Goal: Information Seeking & Learning: Learn about a topic

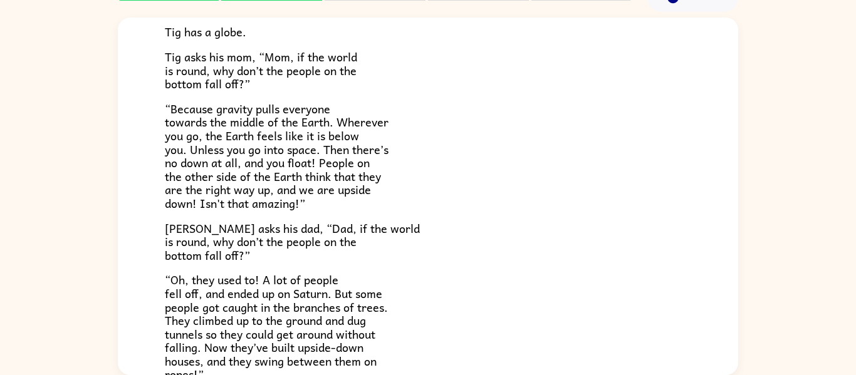
scroll to position [171, 0]
click at [149, 137] on div "Tig's World Tig’s mom is a scientist. She knows things. [PERSON_NAME]’s dad is …" at bounding box center [428, 174] width 621 height 657
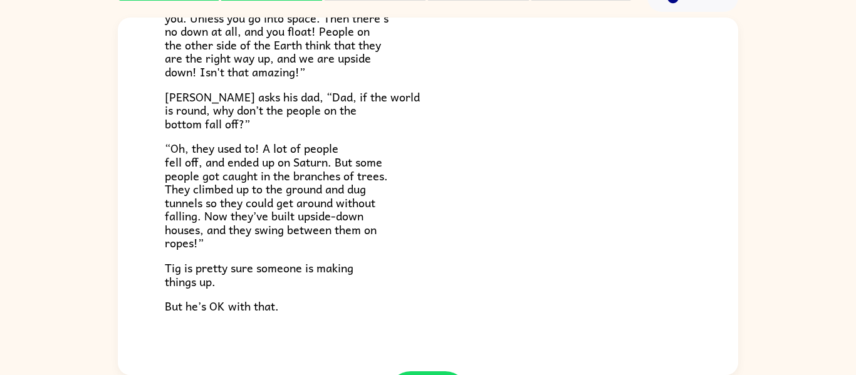
scroll to position [364, 0]
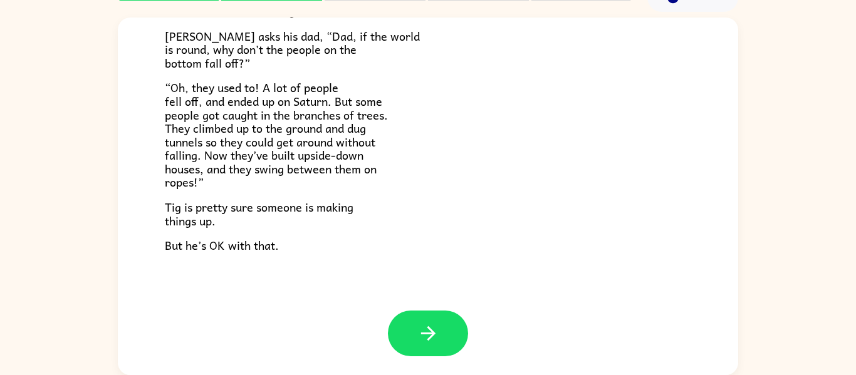
click at [461, 315] on div at bounding box center [428, 334] width 80 height 46
click at [436, 335] on icon "button" at bounding box center [428, 334] width 22 height 22
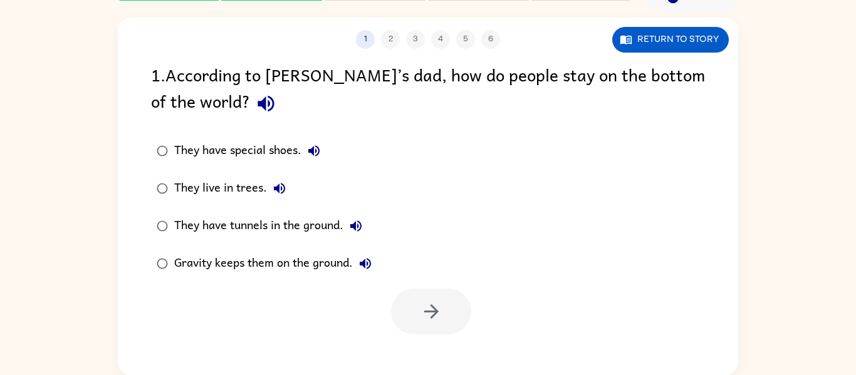
scroll to position [0, 0]
click at [330, 277] on label "Gravity keeps them on the ground." at bounding box center [264, 264] width 240 height 38
click at [417, 309] on button "button" at bounding box center [431, 312] width 80 height 46
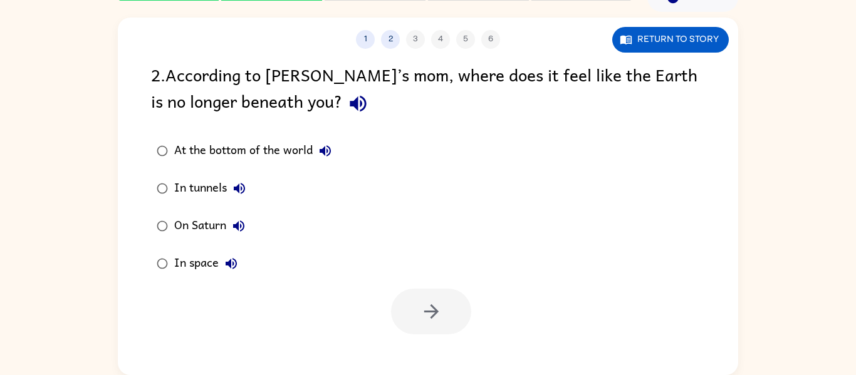
click at [327, 141] on button "At the bottom of the world" at bounding box center [325, 151] width 25 height 25
click at [277, 162] on div "At the bottom of the world" at bounding box center [256, 151] width 164 height 25
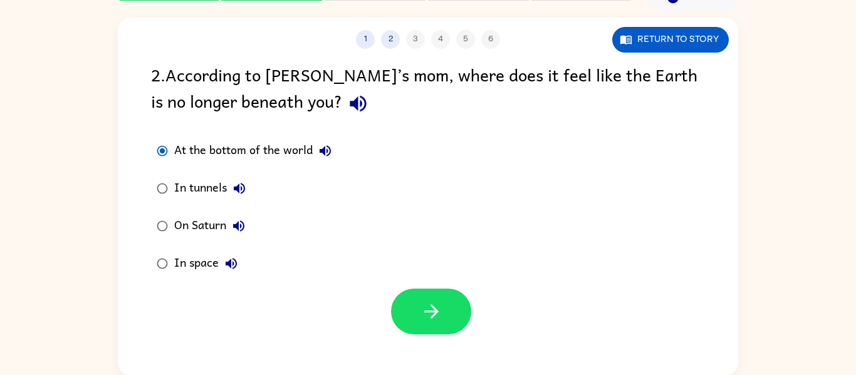
click at [286, 141] on div "At the bottom of the world" at bounding box center [256, 151] width 164 height 25
click at [461, 315] on button "button" at bounding box center [431, 312] width 80 height 46
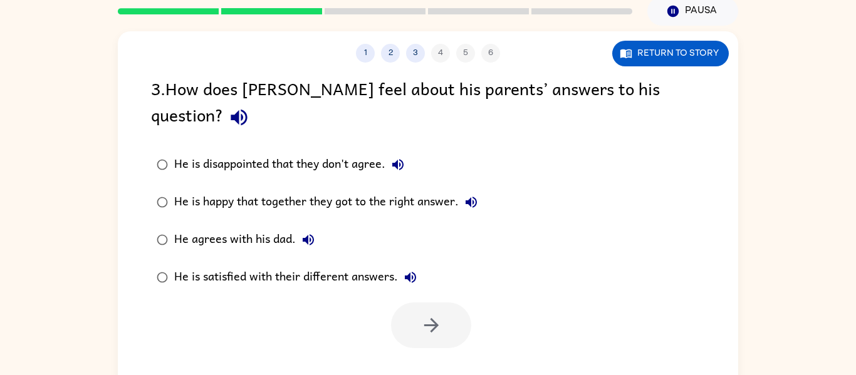
scroll to position [37, 0]
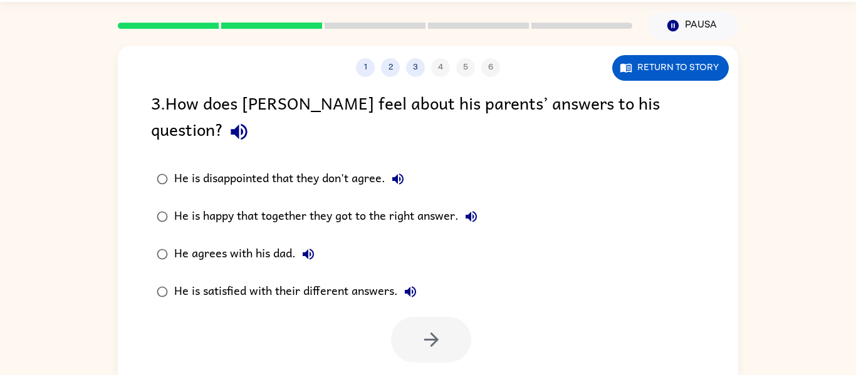
click at [362, 280] on div "He is satisfied with their different answers." at bounding box center [298, 292] width 249 height 25
click at [440, 329] on icon "button" at bounding box center [432, 340] width 22 height 22
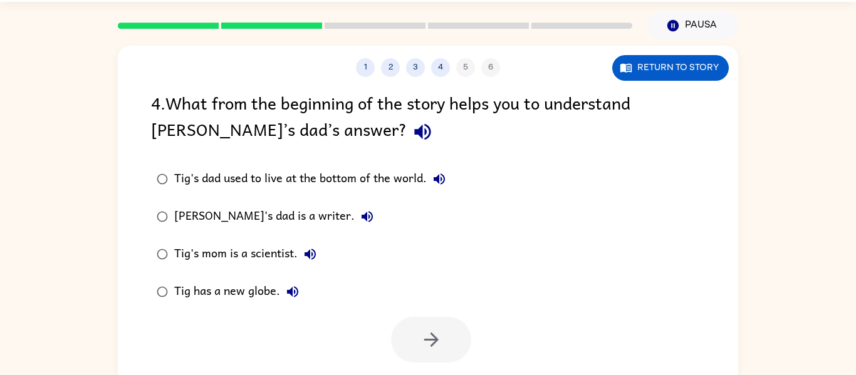
click at [259, 217] on div "[PERSON_NAME]'s dad is a writer." at bounding box center [277, 216] width 206 height 25
click at [438, 359] on button "button" at bounding box center [431, 340] width 80 height 46
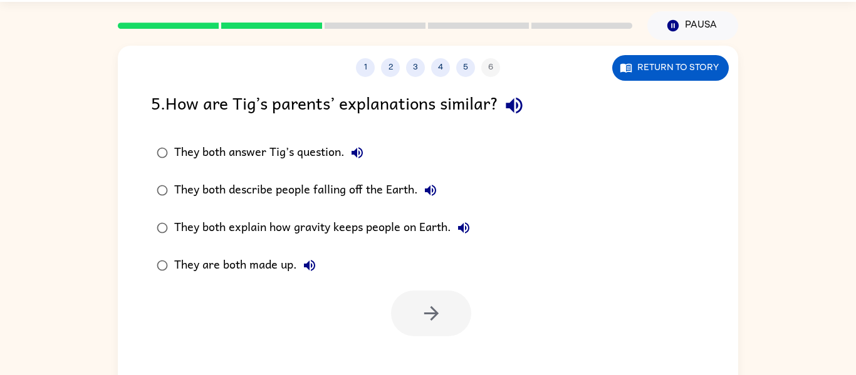
click at [269, 161] on div "They both answer Tig’s question." at bounding box center [272, 152] width 196 height 25
click at [453, 324] on button "button" at bounding box center [431, 314] width 80 height 46
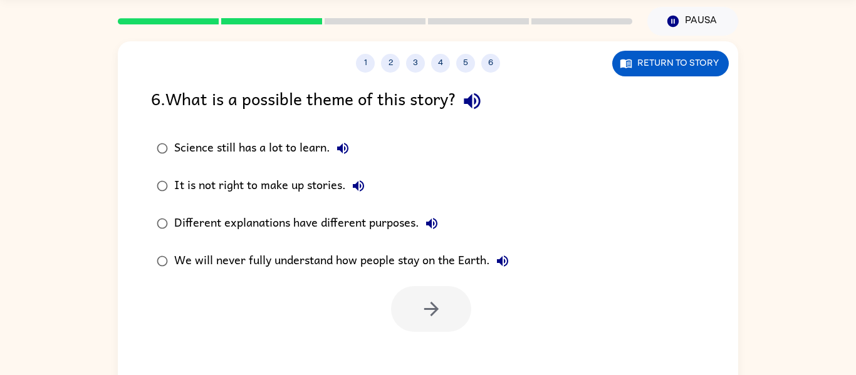
scroll to position [42, 0]
click at [421, 219] on button "Different explanations have different purposes." at bounding box center [431, 223] width 25 height 25
click at [367, 275] on label "We will never fully understand how people stay on the Earth." at bounding box center [332, 261] width 377 height 38
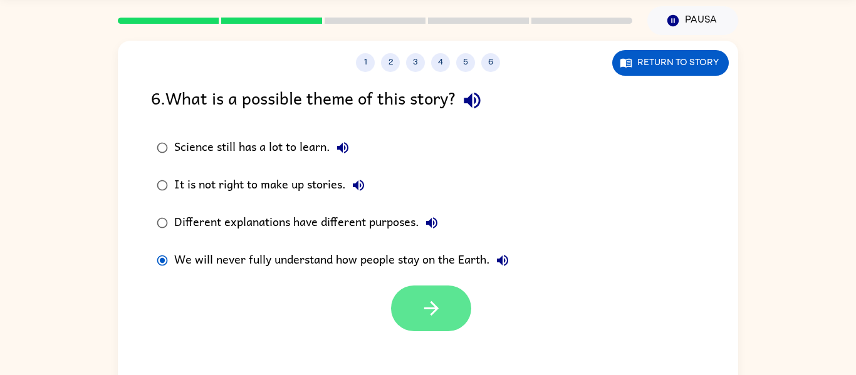
click at [432, 308] on icon "button" at bounding box center [431, 308] width 14 height 14
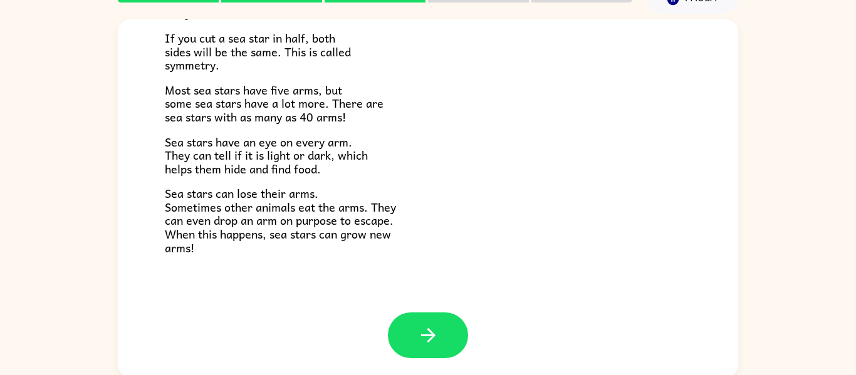
scroll to position [355, 0]
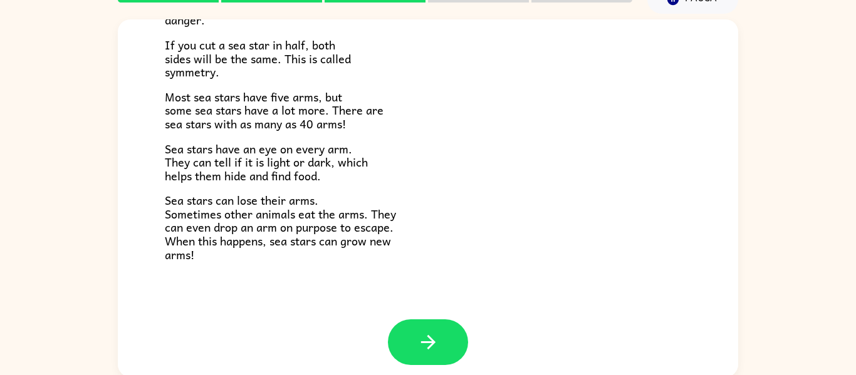
click at [416, 345] on button "button" at bounding box center [428, 343] width 80 height 46
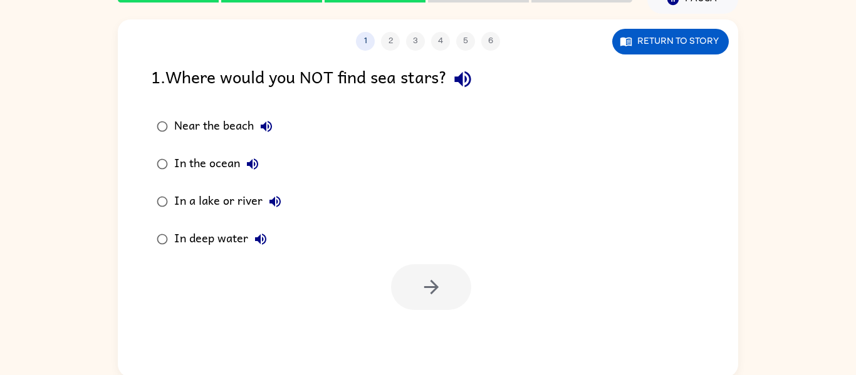
click at [244, 194] on div "In a lake or river" at bounding box center [230, 201] width 113 height 25
click at [446, 293] on button "button" at bounding box center [431, 287] width 80 height 46
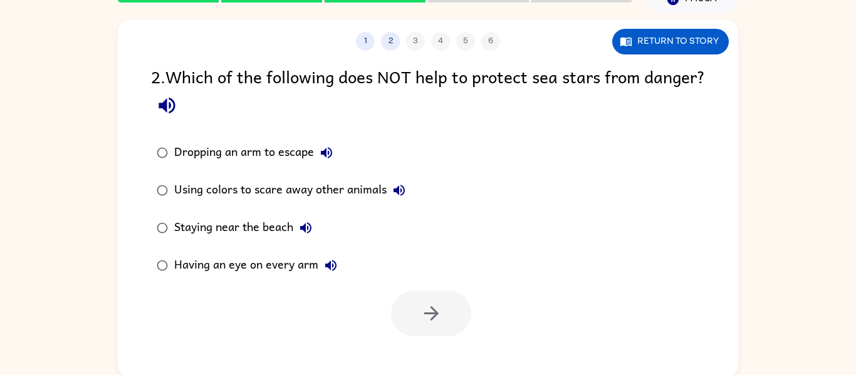
click at [280, 220] on div "Staying near the beach" at bounding box center [246, 228] width 144 height 25
click at [438, 315] on icon "button" at bounding box center [432, 314] width 22 height 22
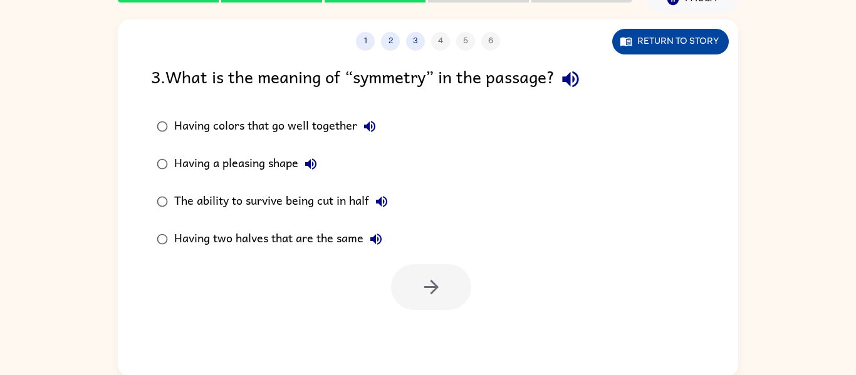
click at [682, 51] on button "Return to story" at bounding box center [670, 42] width 117 height 26
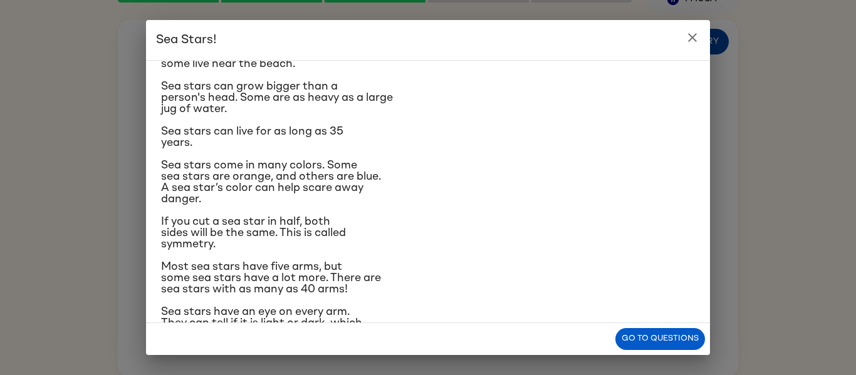
scroll to position [122, 0]
click at [676, 347] on button "Go to questions" at bounding box center [660, 339] width 90 height 22
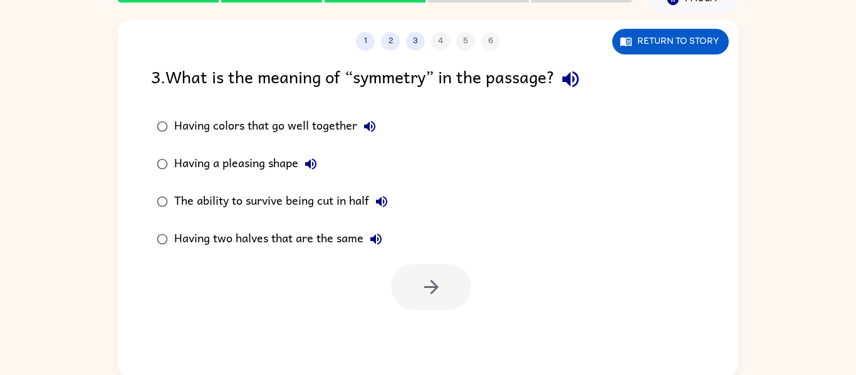
click at [290, 258] on label "Having two halves that are the same" at bounding box center [272, 240] width 256 height 38
click at [432, 291] on icon "button" at bounding box center [432, 287] width 22 height 22
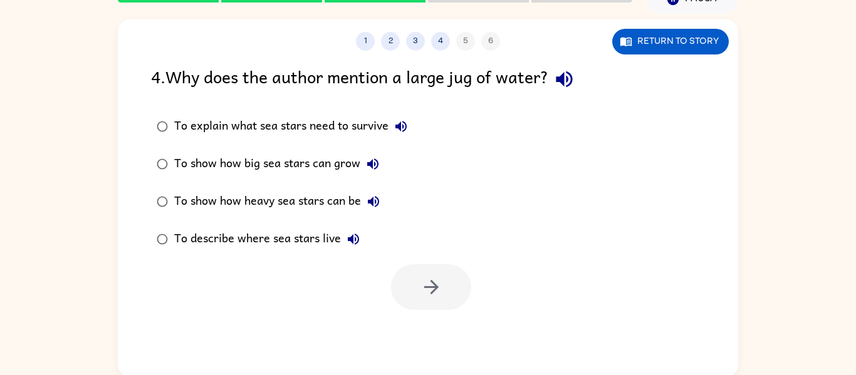
click at [330, 134] on div "To explain what sea stars need to survive" at bounding box center [293, 126] width 239 height 25
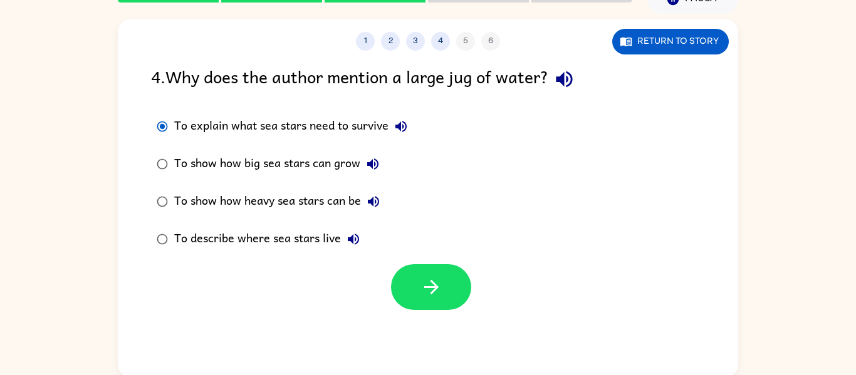
click at [293, 170] on div "To show how big sea stars can grow" at bounding box center [279, 164] width 211 height 25
click at [440, 282] on icon "button" at bounding box center [432, 287] width 22 height 22
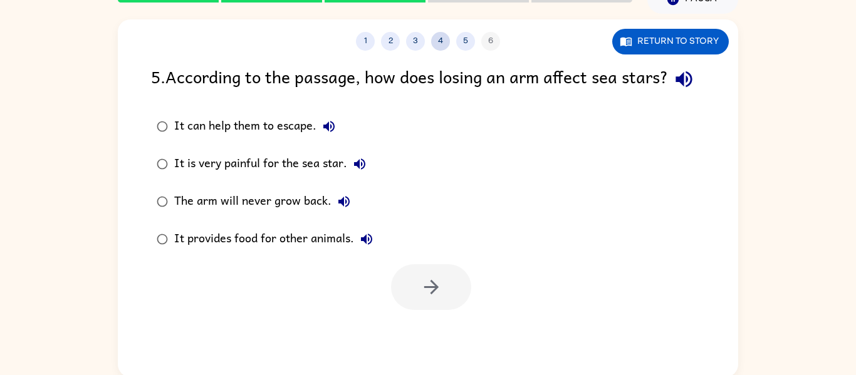
click at [446, 46] on button "4" at bounding box center [440, 41] width 19 height 19
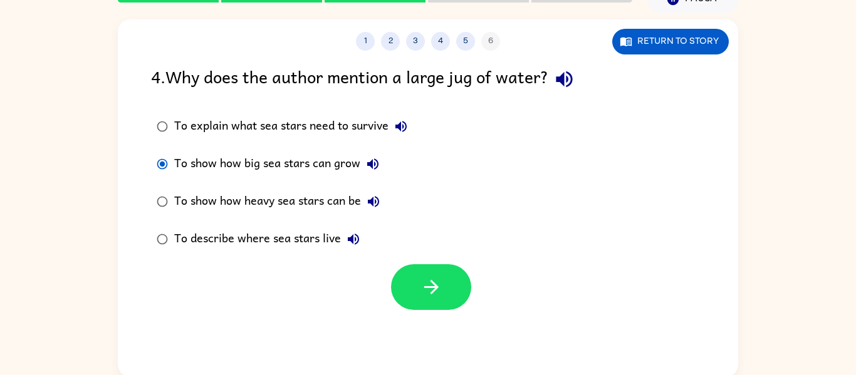
click at [199, 206] on div "To show how heavy sea stars can be" at bounding box center [280, 201] width 212 height 25
click at [469, 273] on div at bounding box center [431, 287] width 80 height 46
click at [436, 298] on icon "button" at bounding box center [432, 287] width 22 height 22
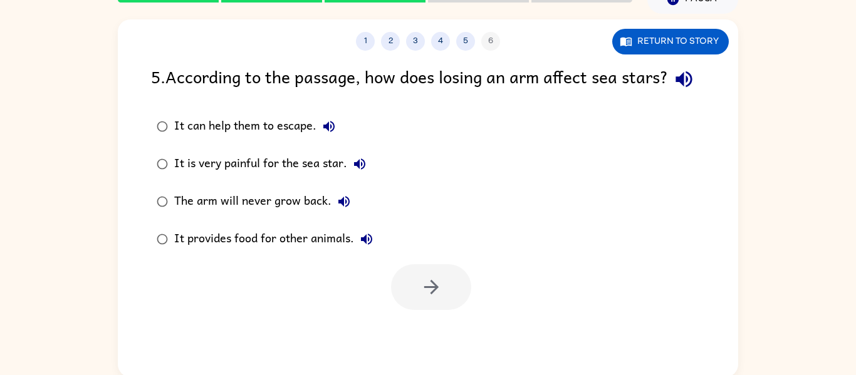
click at [328, 252] on div "It provides food for other animals." at bounding box center [276, 239] width 205 height 25
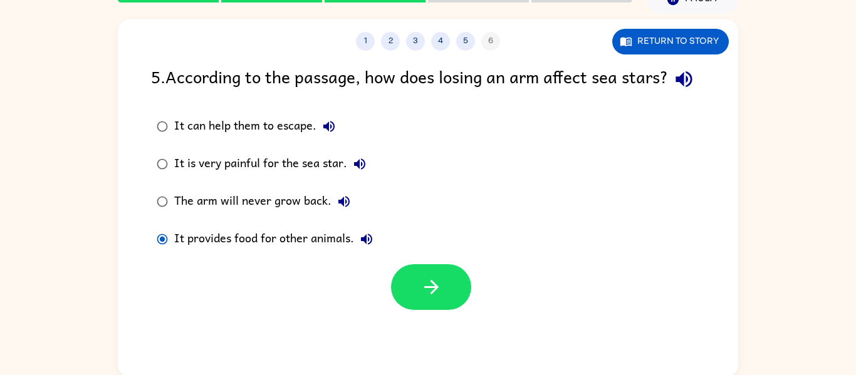
click at [306, 215] on label "The arm will never grow back." at bounding box center [264, 202] width 241 height 38
click at [317, 177] on div "It is very painful for the sea star." at bounding box center [273, 164] width 198 height 25
click at [433, 310] on button "button" at bounding box center [431, 287] width 80 height 46
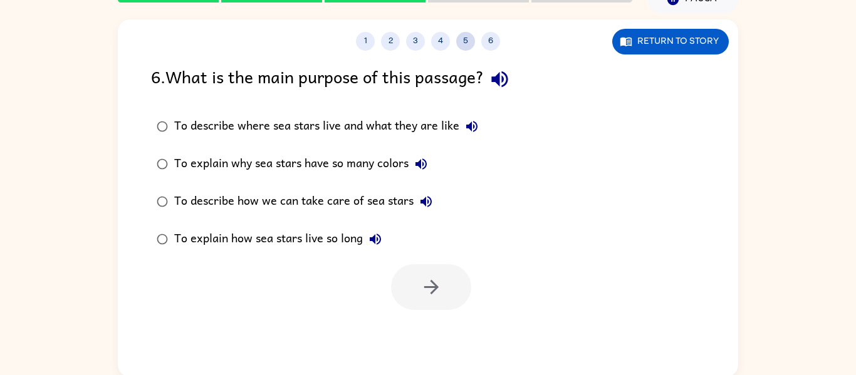
click at [466, 34] on button "5" at bounding box center [465, 41] width 19 height 19
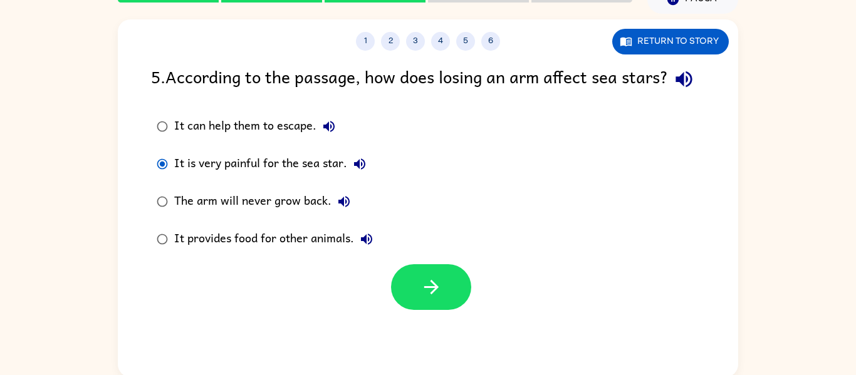
click at [283, 252] on div "It provides food for other animals." at bounding box center [276, 239] width 205 height 25
click at [290, 139] on div "It can help them to escape." at bounding box center [257, 126] width 167 height 25
click at [432, 298] on icon "button" at bounding box center [432, 287] width 22 height 22
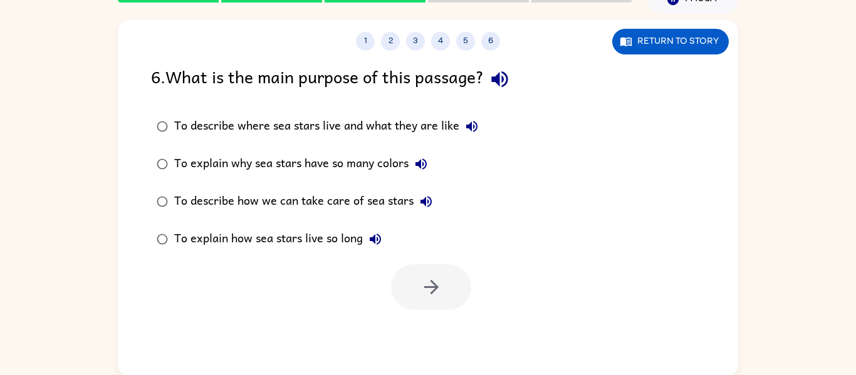
click at [477, 123] on icon "button" at bounding box center [471, 126] width 15 height 15
click at [424, 167] on icon "button" at bounding box center [421, 164] width 15 height 15
click at [374, 195] on div "To describe how we can take care of sea stars" at bounding box center [306, 201] width 264 height 25
click at [293, 239] on div "To explain how sea stars live so long" at bounding box center [281, 239] width 214 height 25
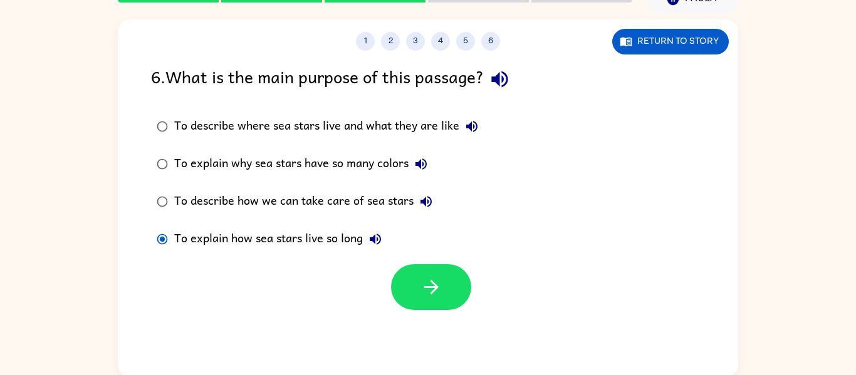
click at [462, 120] on button "To describe where sea stars live and what they are like" at bounding box center [471, 126] width 25 height 25
click at [380, 131] on div "To describe where sea stars live and what they are like" at bounding box center [329, 126] width 310 height 25
click at [382, 121] on div "To describe where sea stars live and what they are like" at bounding box center [329, 126] width 310 height 25
click at [454, 305] on button "button" at bounding box center [431, 287] width 80 height 46
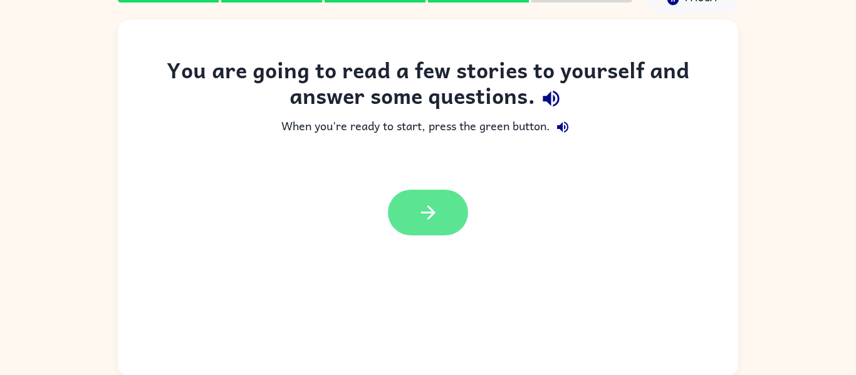
click at [434, 231] on button "button" at bounding box center [428, 213] width 80 height 46
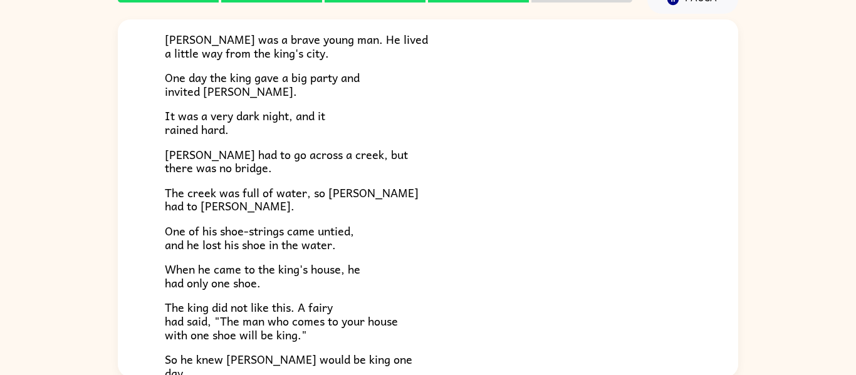
scroll to position [0, 0]
